Goal: Check status: Check status

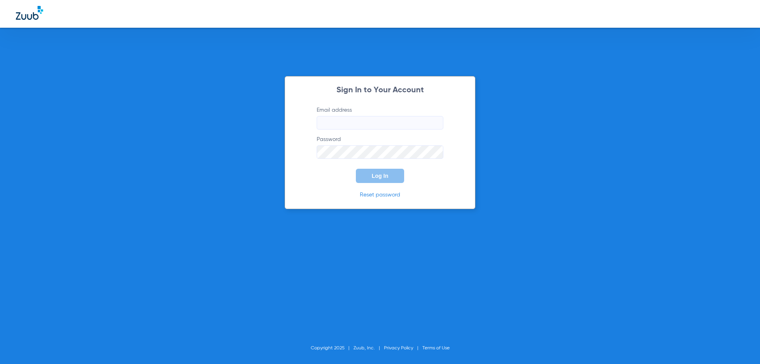
click at [354, 141] on label "Password" at bounding box center [380, 146] width 127 height 23
click at [349, 125] on input "Email address" at bounding box center [380, 122] width 127 height 13
drag, startPoint x: 366, startPoint y: 114, endPoint x: 366, endPoint y: 126, distance: 12.3
click at [366, 123] on label "Email address Required" at bounding box center [380, 117] width 127 height 23
click at [366, 123] on input "Email address Required" at bounding box center [380, 122] width 127 height 13
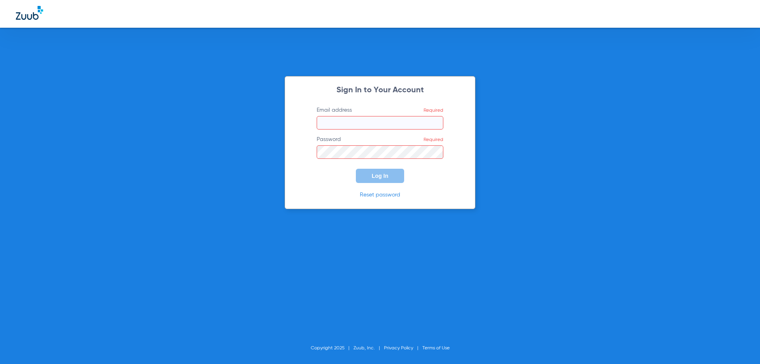
click at [366, 126] on input "Email address Required" at bounding box center [380, 122] width 127 height 13
paste input "[EMAIL_ADDRESS][DOMAIN_NAME]"
type input "[EMAIL_ADDRESS][DOMAIN_NAME]"
drag, startPoint x: 396, startPoint y: 163, endPoint x: 393, endPoint y: 159, distance: 5.6
click at [396, 163] on form "Email address [EMAIL_ADDRESS][DOMAIN_NAME] Password Required Log In" at bounding box center [380, 144] width 150 height 77
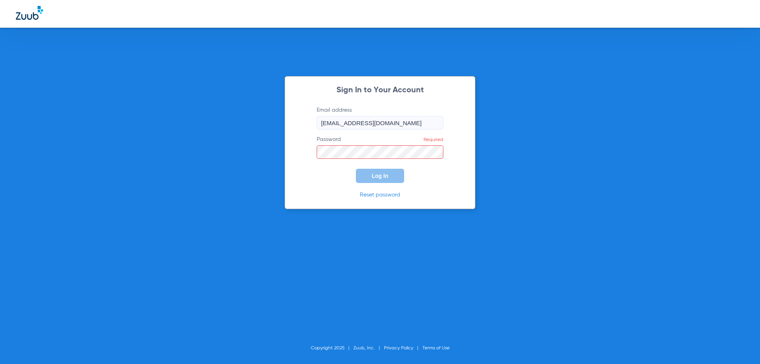
click at [392, 159] on form "Email address [EMAIL_ADDRESS][DOMAIN_NAME] Password Required Log In" at bounding box center [380, 144] width 150 height 77
click at [366, 181] on button "Log In" at bounding box center [380, 176] width 48 height 14
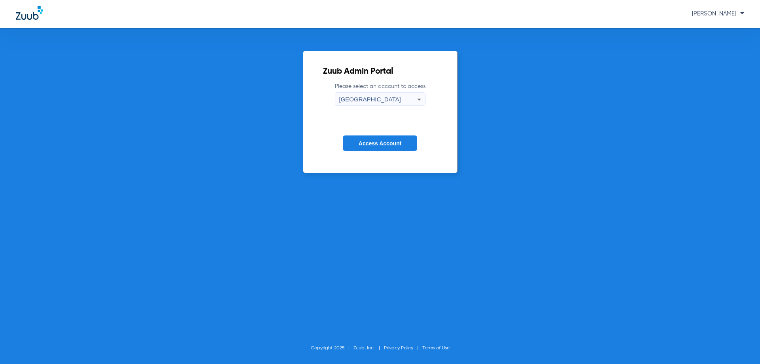
drag, startPoint x: 357, startPoint y: 143, endPoint x: 361, endPoint y: 146, distance: 5.6
click at [359, 145] on button "Access Account" at bounding box center [380, 142] width 74 height 15
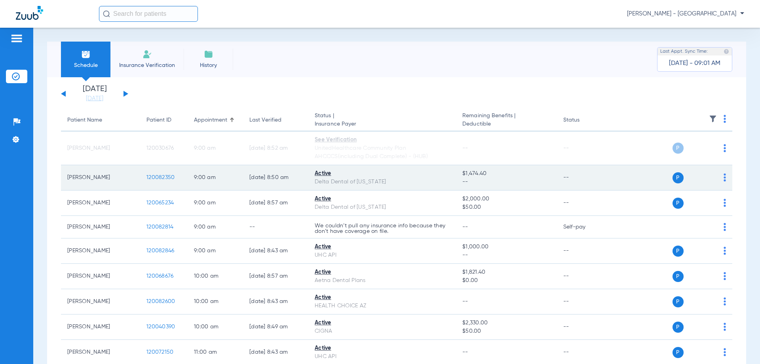
click at [171, 175] on span "120082350" at bounding box center [160, 178] width 28 height 6
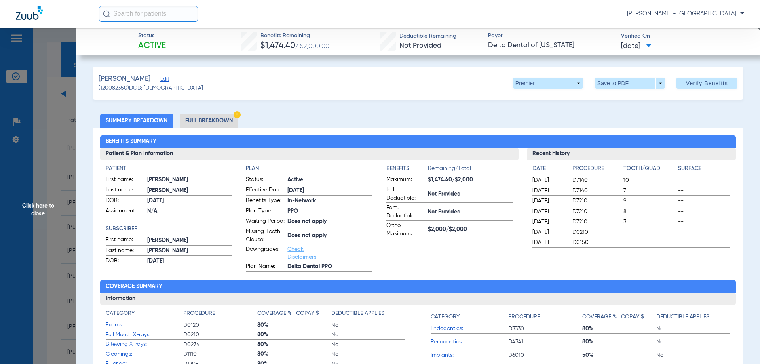
click at [230, 124] on li "Full Breakdown" at bounding box center [209, 121] width 59 height 14
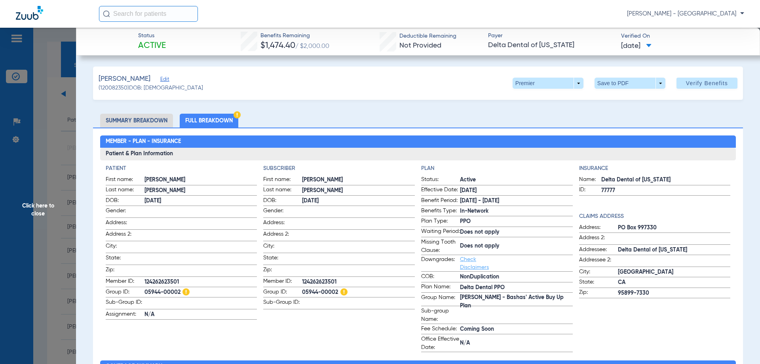
scroll to position [79, 0]
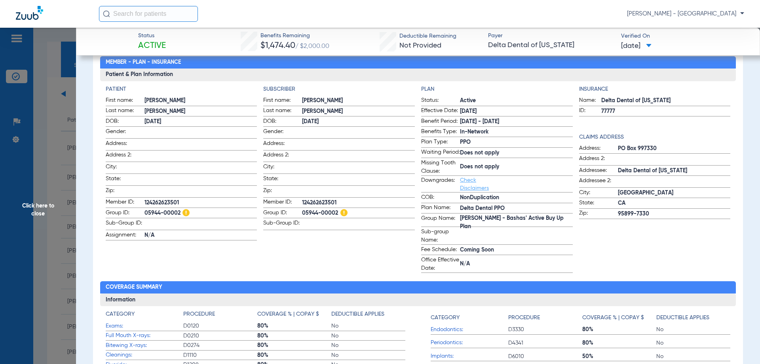
click at [42, 206] on span "Click here to close" at bounding box center [38, 210] width 76 height 364
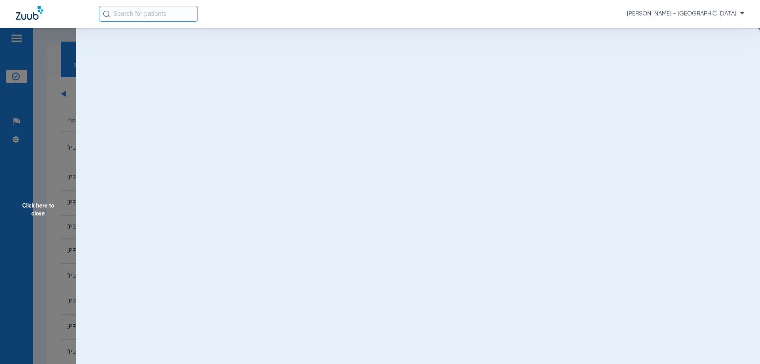
scroll to position [0, 0]
